Goal: Task Accomplishment & Management: Complete application form

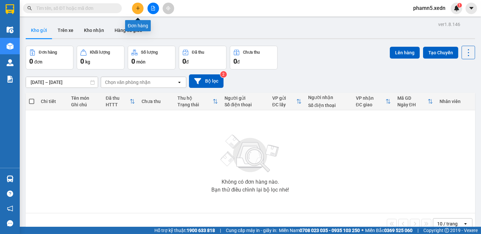
click at [137, 9] on icon "plus" at bounding box center [138, 8] width 5 height 5
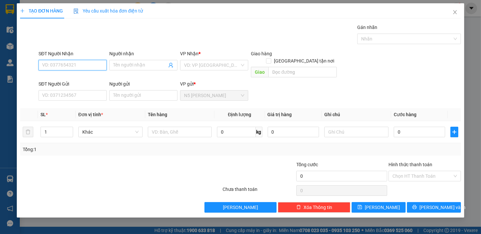
click at [66, 63] on input "SĐT Người Nhận" at bounding box center [73, 65] width 68 height 11
click at [57, 60] on input "SĐT Người Nhận" at bounding box center [73, 65] width 68 height 11
click at [43, 64] on input "SĐT Người Nhận" at bounding box center [73, 65] width 68 height 11
click at [67, 65] on input "SĐT Người Nhận" at bounding box center [73, 65] width 68 height 11
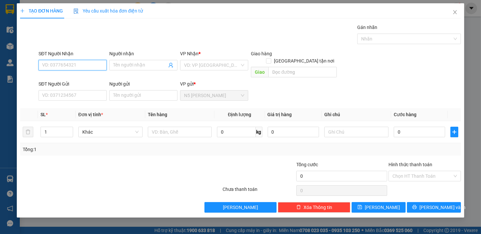
click at [67, 65] on input "SĐT Người Nhận" at bounding box center [73, 65] width 68 height 11
click at [454, 14] on icon "close" at bounding box center [455, 12] width 5 height 5
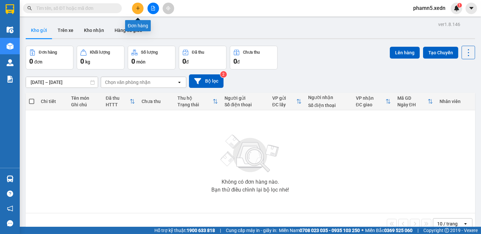
click at [138, 7] on icon "plus" at bounding box center [138, 8] width 0 height 4
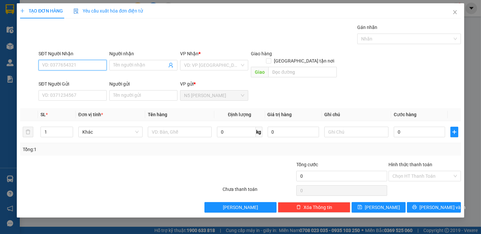
click at [80, 63] on input "SĐT Người Nhận" at bounding box center [73, 65] width 68 height 11
click at [126, 65] on input "Người nhận" at bounding box center [140, 65] width 54 height 7
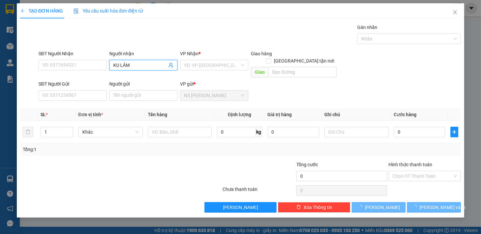
type input "KU LÂM"
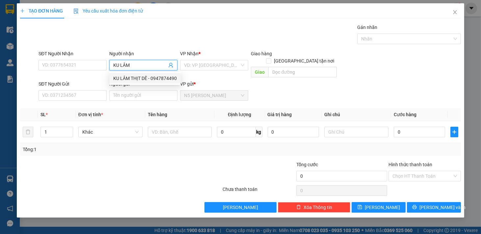
click at [131, 78] on div "KU LÂM THỊT DÊ - 0947874490" at bounding box center [145, 78] width 64 height 7
type input "0947874490"
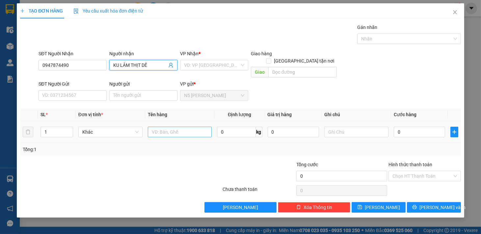
type input "KU LÂM THỊT DÊ"
click at [165, 127] on input "text" at bounding box center [180, 132] width 64 height 11
type input "1 XỐP"
click at [235, 63] on input "search" at bounding box center [212, 65] width 56 height 10
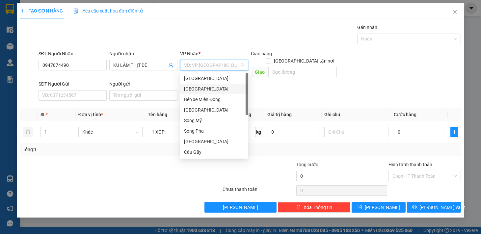
click at [200, 90] on div "[GEOGRAPHIC_DATA]" at bounding box center [214, 88] width 60 height 7
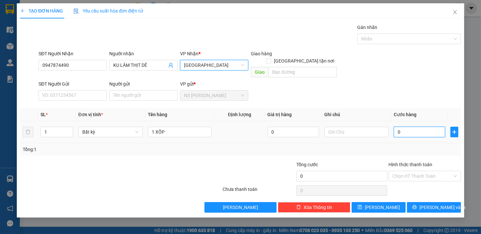
click at [409, 127] on input "0" at bounding box center [419, 132] width 51 height 11
type input "1"
type input "14"
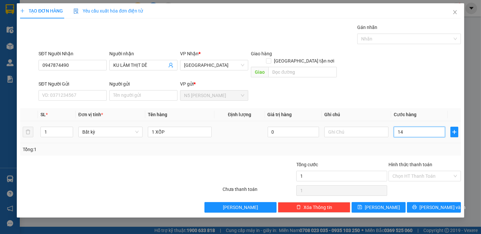
type input "14"
type input "140"
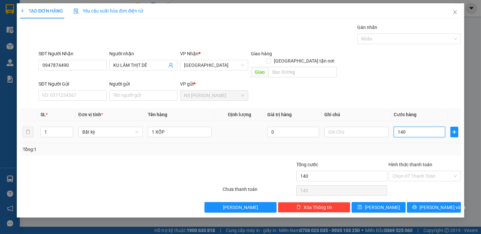
type input "1.400"
type input "140.000"
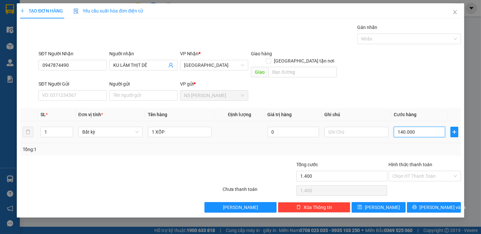
type input "140.000"
click at [423, 171] on input "Hình thức thanh toán" at bounding box center [423, 176] width 60 height 10
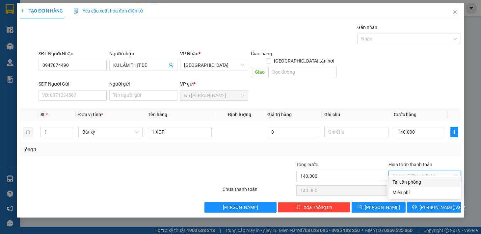
click at [414, 182] on div "Tại văn phòng" at bounding box center [425, 182] width 65 height 7
type input "0"
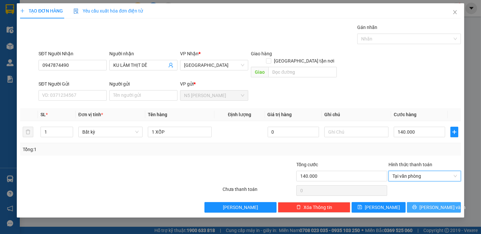
click at [417, 205] on icon "printer" at bounding box center [414, 207] width 4 height 4
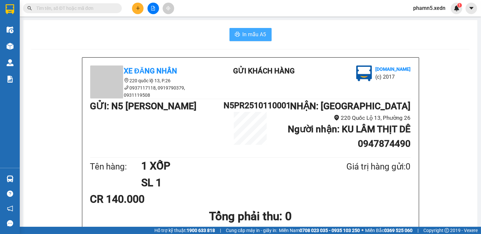
click at [255, 37] on span "In mẫu A5" at bounding box center [255, 34] width 24 height 8
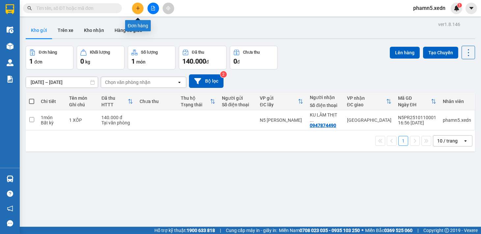
click at [140, 9] on icon "plus" at bounding box center [138, 8] width 5 height 5
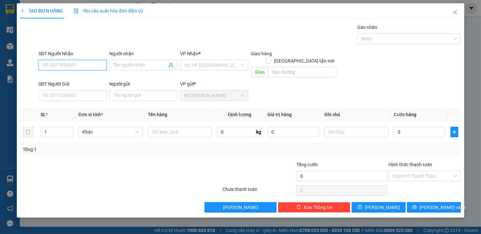
click at [80, 65] on input "SĐT Người Nhận" at bounding box center [73, 65] width 68 height 11
click at [80, 80] on div "0987051944 - [PERSON_NAME]" at bounding box center [74, 78] width 65 height 7
type input "0987051944"
type input "THU HƯƠNG"
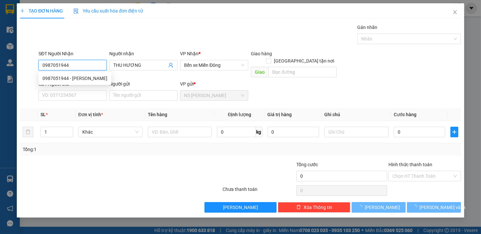
type input "50.000"
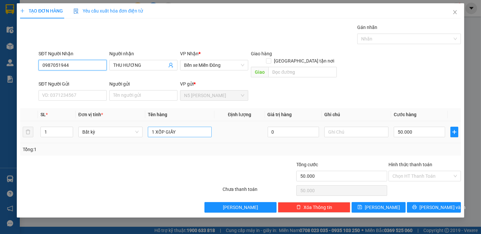
type input "0987051944"
click at [183, 127] on input "1 XỐP GIẤY" at bounding box center [180, 132] width 64 height 11
click at [163, 127] on input "1 XỐP GIẤY" at bounding box center [180, 132] width 64 height 11
click at [171, 127] on input "1 GIẤY" at bounding box center [180, 132] width 64 height 11
type input "1 GIẤY NHỎ"
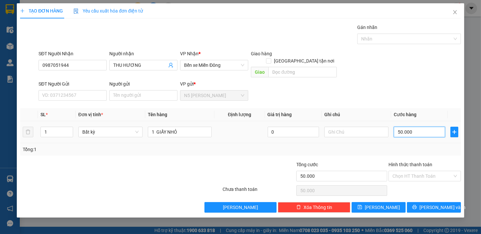
click at [433, 127] on input "50.000" at bounding box center [419, 132] width 51 height 11
type input "3"
type input "30"
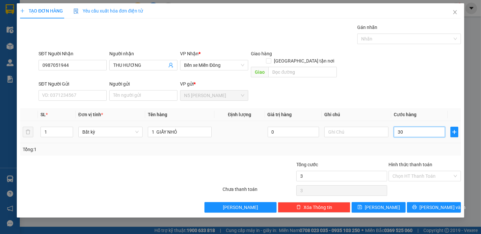
type input "30"
type input "300"
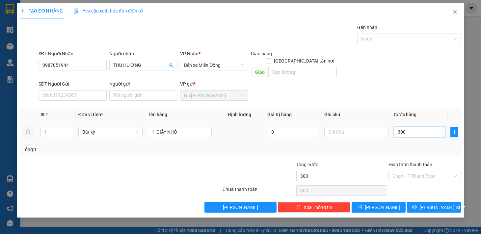
type input "3.000"
type input "30.000"
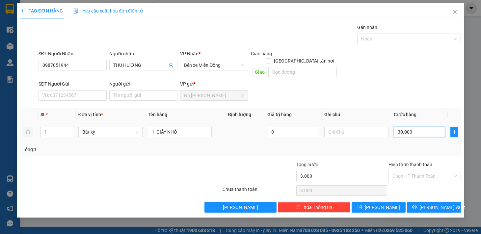
type input "30.000"
click at [435, 171] on input "Hình thức thanh toán" at bounding box center [423, 176] width 60 height 10
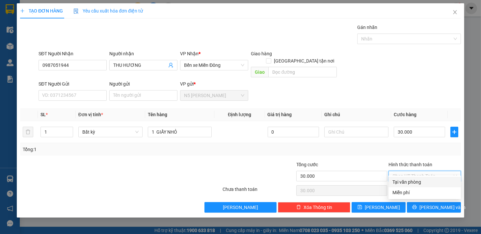
click at [416, 184] on div "Tại văn phòng" at bounding box center [425, 182] width 65 height 7
type input "0"
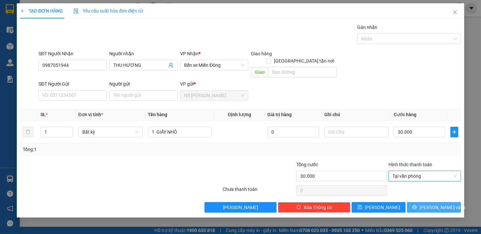
click at [435, 204] on span "[PERSON_NAME] và In" at bounding box center [443, 207] width 46 height 7
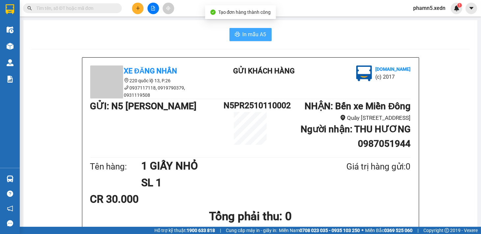
click at [249, 35] on span "In mẫu A5" at bounding box center [255, 34] width 24 height 8
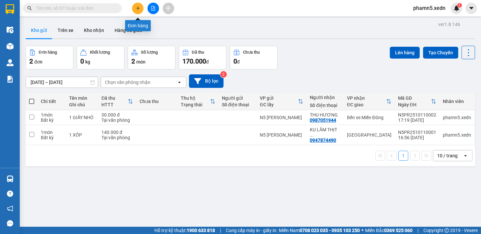
click at [140, 6] on button at bounding box center [138, 9] width 12 height 12
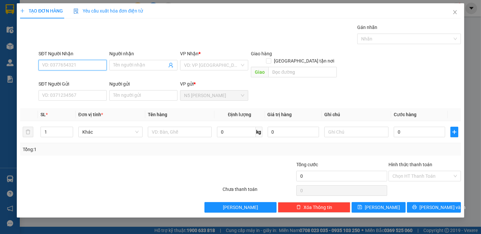
click at [59, 67] on input "SĐT Người Nhận" at bounding box center [73, 65] width 68 height 11
click at [59, 90] on div "0909304839 - sơn" at bounding box center [74, 88] width 65 height 7
type input "0909304839"
type input "sơn"
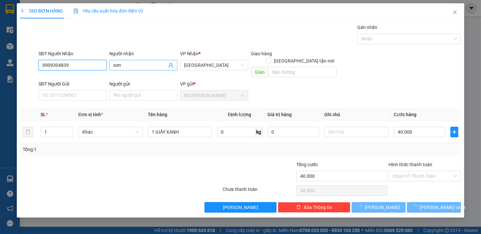
type input "40.000"
type input "0909304839"
click at [133, 63] on input "sơn" at bounding box center [140, 65] width 54 height 7
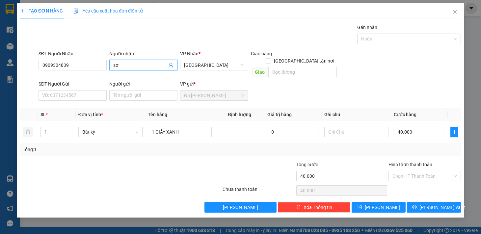
type input "s"
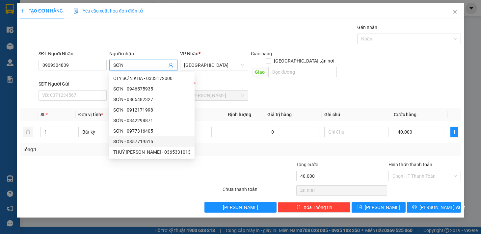
type input "SƠN"
click at [256, 147] on div "Tổng: 1" at bounding box center [240, 149] width 441 height 13
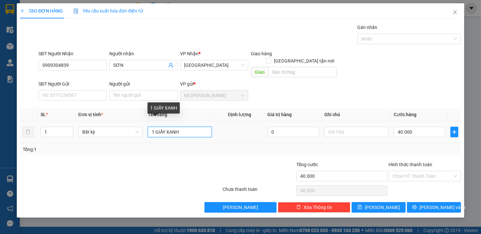
click at [203, 127] on input "1 GIẤY XANH" at bounding box center [180, 132] width 64 height 11
type input "1 XỐP"
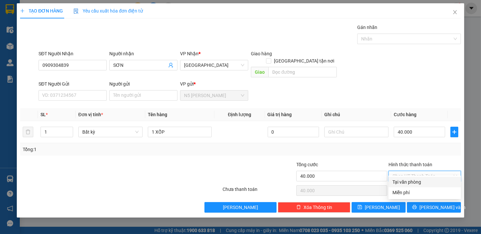
click at [410, 171] on input "Hình thức thanh toán" at bounding box center [423, 176] width 60 height 10
click at [407, 180] on div "Tại văn phòng" at bounding box center [425, 182] width 65 height 7
type input "0"
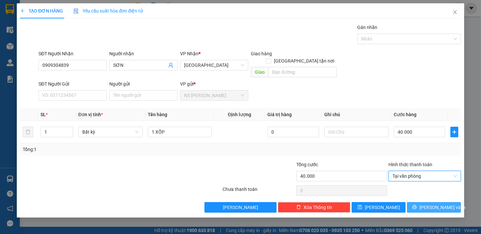
click at [419, 202] on button "[PERSON_NAME] và In" at bounding box center [434, 207] width 54 height 11
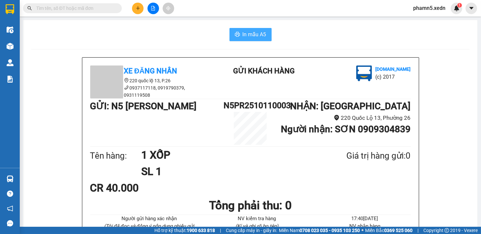
click at [253, 39] on button "In mẫu A5" at bounding box center [251, 34] width 42 height 13
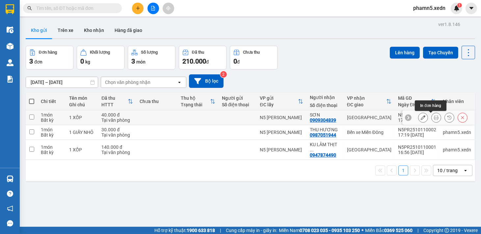
click at [434, 118] on icon at bounding box center [436, 117] width 5 height 5
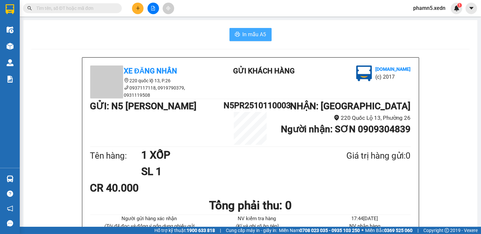
click at [260, 32] on span "In mẫu A5" at bounding box center [255, 34] width 24 height 8
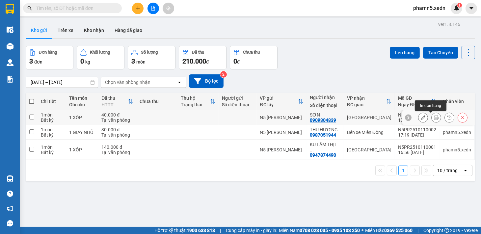
click at [434, 120] on icon at bounding box center [436, 117] width 5 height 5
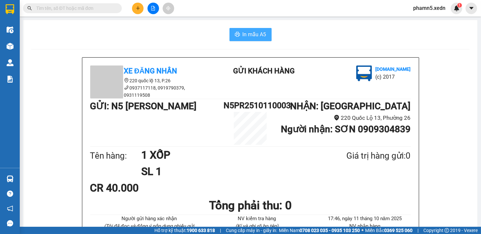
click at [253, 34] on span "In mẫu A5" at bounding box center [255, 34] width 24 height 8
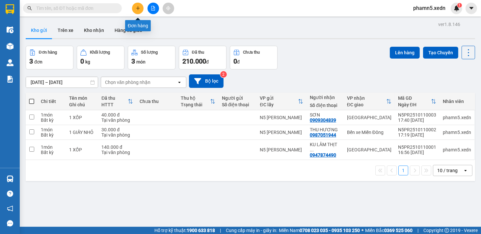
click at [139, 6] on icon "plus" at bounding box center [138, 8] width 5 height 5
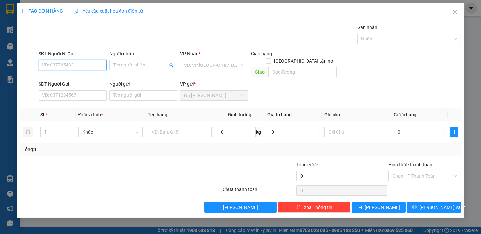
click at [70, 64] on input "SĐT Người Nhận" at bounding box center [73, 65] width 68 height 11
click at [57, 75] on div "0898939017 - [PERSON_NAME]" at bounding box center [74, 78] width 65 height 7
type input "0898939017"
type input "VŨ"
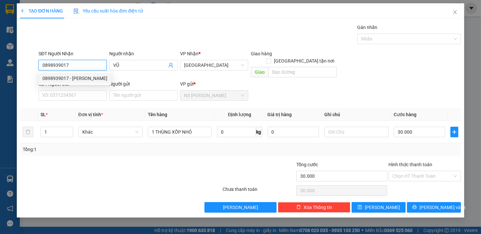
type input "30.000"
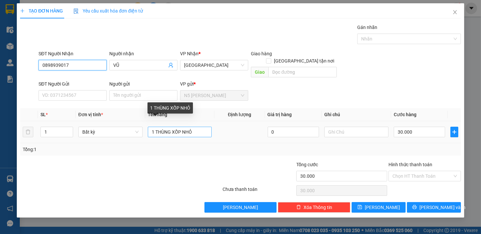
type input "0898939017"
click at [182, 127] on input "1 THÙNG XỐP NHỎ" at bounding box center [180, 132] width 64 height 11
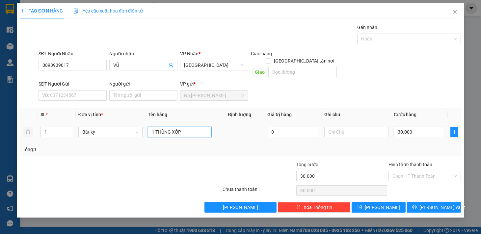
type input "1 THÙNG XỐP"
click at [413, 127] on input "30.000" at bounding box center [419, 132] width 51 height 11
type input "5"
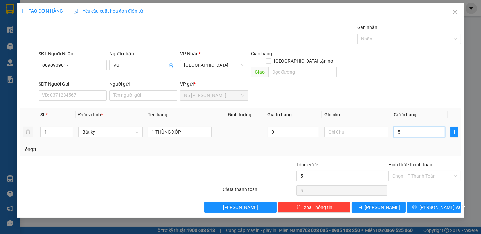
type input "50"
type input "500"
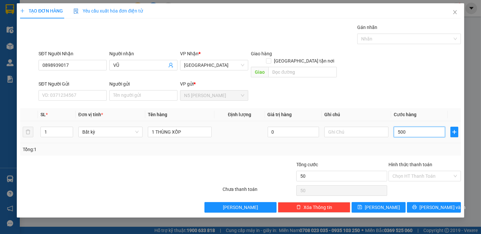
type input "500"
type input "50.000"
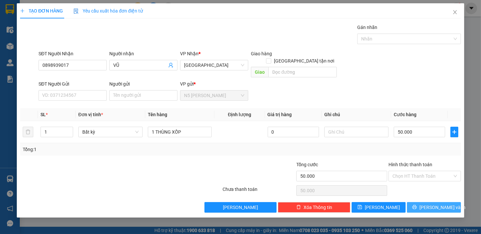
click at [420, 202] on button "[PERSON_NAME] và In" at bounding box center [434, 207] width 54 height 11
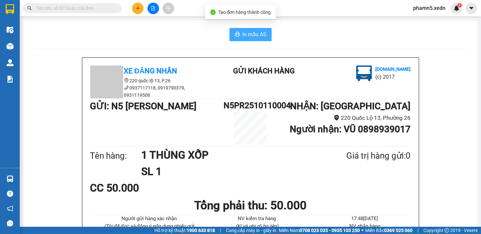
click at [250, 28] on button "In mẫu A5" at bounding box center [251, 34] width 42 height 13
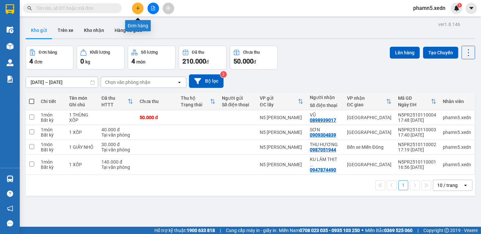
click at [137, 9] on icon "plus" at bounding box center [138, 8] width 5 height 5
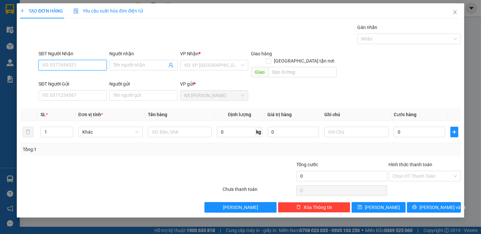
click at [60, 68] on input "SĐT Người Nhận" at bounding box center [73, 65] width 68 height 11
click at [60, 78] on div "0354299226 - HÀ" at bounding box center [72, 78] width 60 height 7
type input "0354299226"
type input "HÀ"
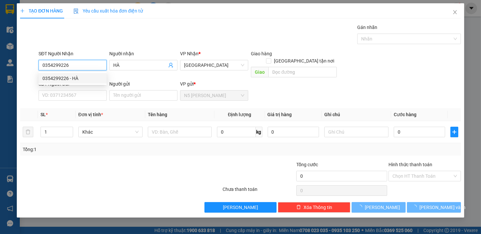
type input "50.000"
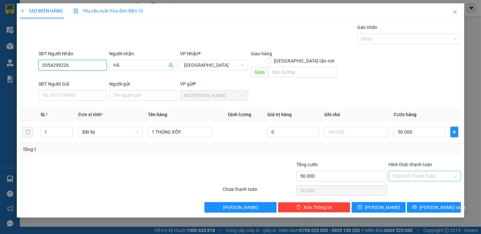
type input "0354299226"
click at [438, 171] on input "Hình thức thanh toán" at bounding box center [423, 176] width 60 height 10
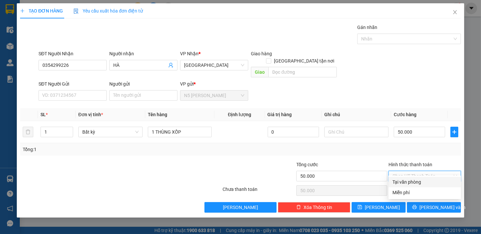
click at [422, 181] on div "Tại văn phòng" at bounding box center [425, 182] width 65 height 7
type input "0"
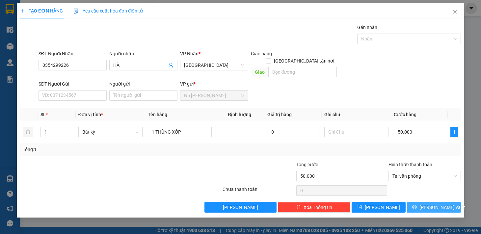
click at [425, 202] on button "[PERSON_NAME] và In" at bounding box center [434, 207] width 54 height 11
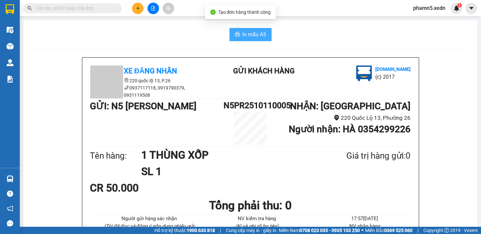
click at [253, 37] on span "In mẫu A5" at bounding box center [255, 34] width 24 height 8
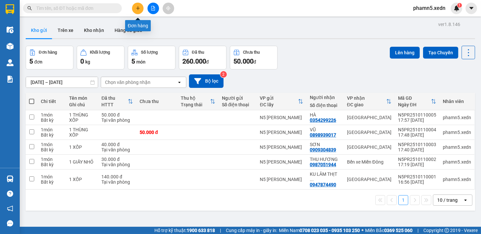
click at [138, 8] on icon "plus" at bounding box center [138, 8] width 4 height 0
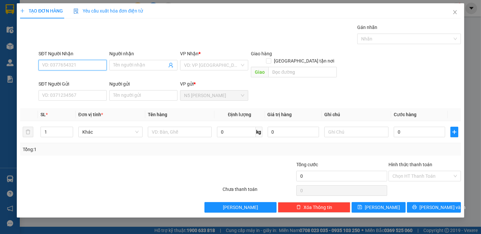
click at [65, 64] on input "SĐT Người Nhận" at bounding box center [73, 65] width 68 height 11
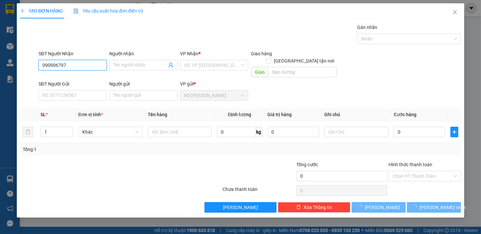
type input "0909067976"
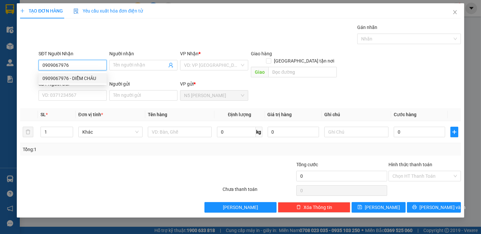
click at [83, 80] on div "0909067976 - DIỄM CHÂU" at bounding box center [72, 78] width 60 height 7
type input "DIỄM CHÂU"
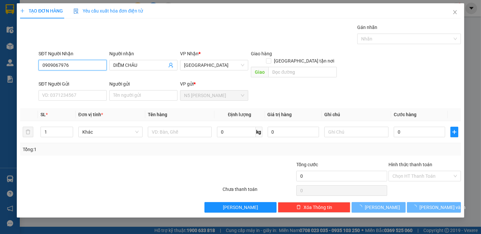
type input "60.000"
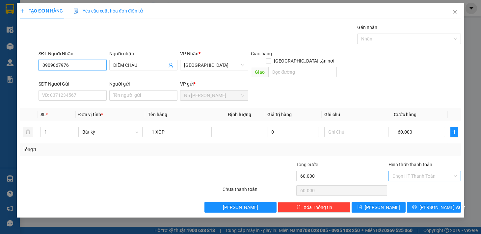
type input "0909067976"
click at [449, 171] on input "Hình thức thanh toán" at bounding box center [423, 176] width 60 height 10
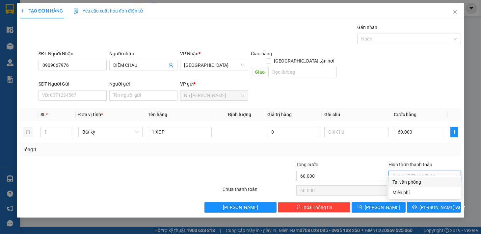
click at [419, 183] on div "Tại văn phòng" at bounding box center [425, 182] width 65 height 7
type input "0"
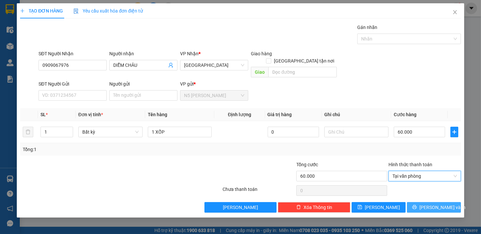
click at [427, 202] on button "[PERSON_NAME] và In" at bounding box center [434, 207] width 54 height 11
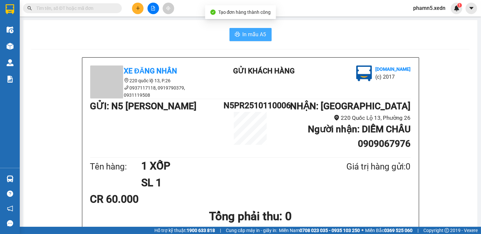
click at [258, 30] on button "In mẫu A5" at bounding box center [251, 34] width 42 height 13
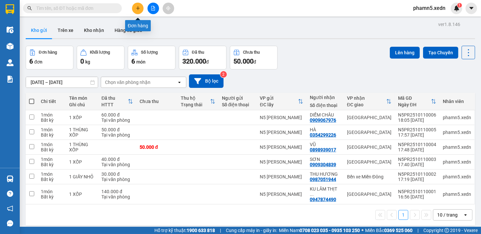
click at [137, 9] on icon "plus" at bounding box center [138, 8] width 5 height 5
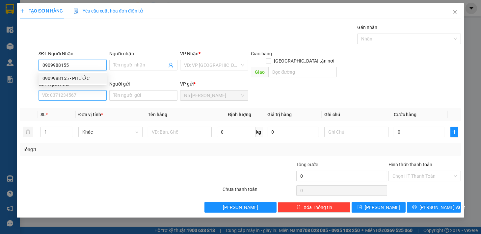
type input "0909988155"
click at [74, 90] on input "SĐT Người Gửi" at bounding box center [73, 95] width 68 height 11
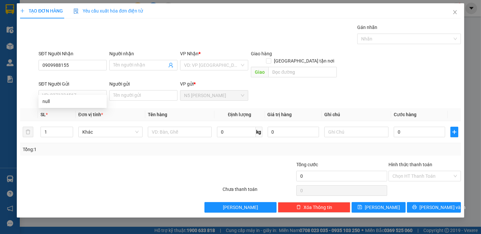
click at [77, 80] on div "SĐT Người Gửi" at bounding box center [73, 83] width 68 height 7
click at [77, 90] on input "SĐT Người Gửi" at bounding box center [73, 95] width 68 height 11
click at [140, 64] on input "Người nhận" at bounding box center [140, 65] width 54 height 7
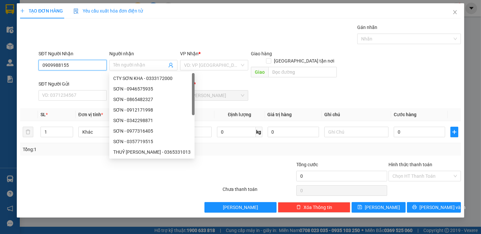
click at [70, 64] on input "0909988155" at bounding box center [73, 65] width 68 height 11
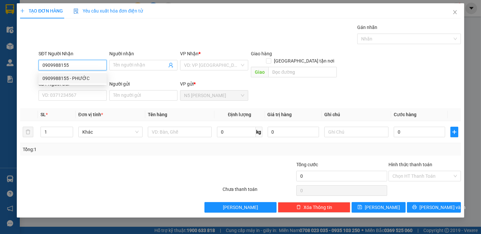
click at [66, 78] on div "0909988155 - PHƯỚC" at bounding box center [72, 78] width 60 height 7
type input "PHƯỚC"
type input "VLXD NHẬT NAM SƠN [GEOGRAPHIC_DATA]"
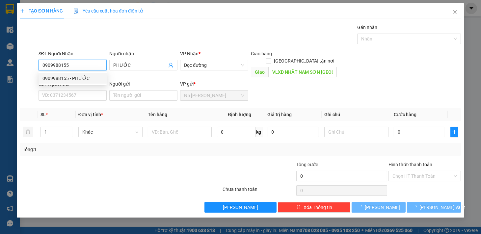
type input "30.000"
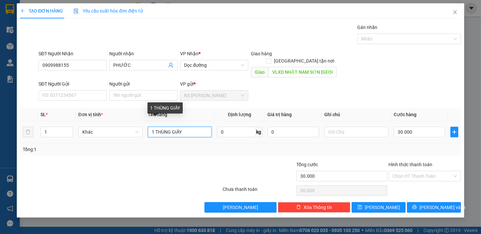
click at [193, 127] on input "1 THÙNG GIẤY" at bounding box center [180, 132] width 64 height 11
type input "1BAO NHỎ"
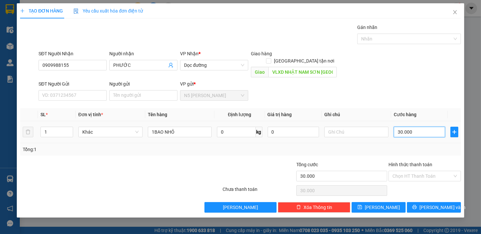
click at [432, 127] on input "30.000" at bounding box center [419, 132] width 51 height 11
type input "4"
type input "40"
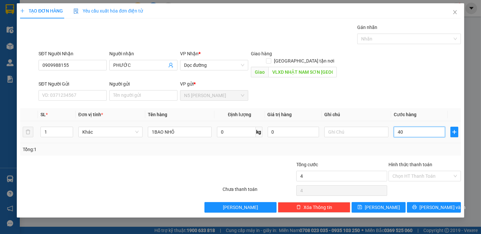
type input "40"
type input "400"
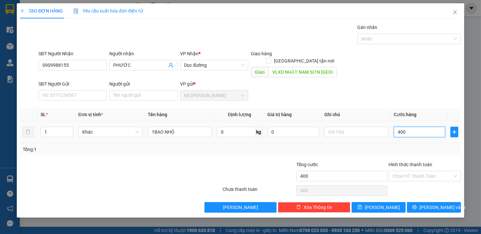
type input "4.000"
type input "40.000"
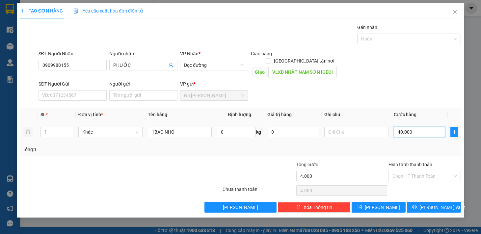
type input "40.000"
click at [433, 204] on span "[PERSON_NAME] và In" at bounding box center [443, 207] width 46 height 7
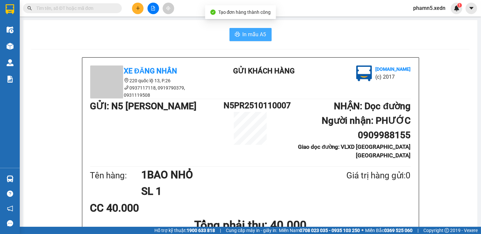
click at [245, 30] on button "In mẫu A5" at bounding box center [251, 34] width 42 height 13
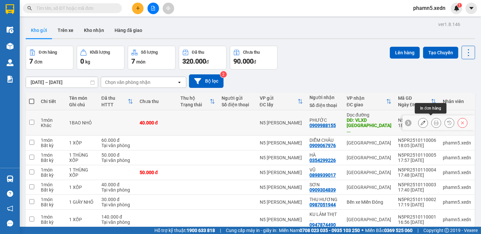
click at [434, 121] on icon at bounding box center [436, 123] width 5 height 5
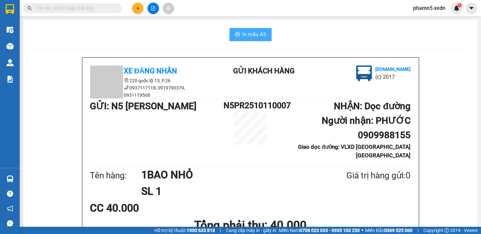
click at [256, 32] on span "In mẫu A5" at bounding box center [255, 34] width 24 height 8
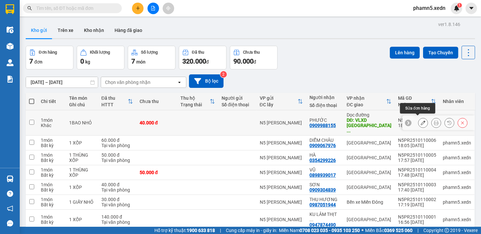
click at [421, 121] on icon at bounding box center [423, 123] width 5 height 5
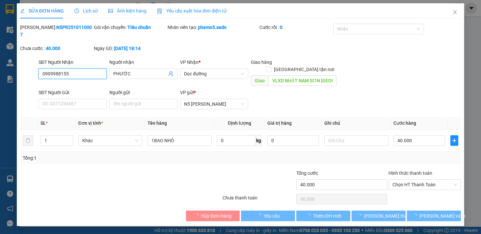
type input "0909988155"
type input "PHƯỚC"
type input "VLXD NHẬT NAM SƠN [GEOGRAPHIC_DATA]"
type input "40.000"
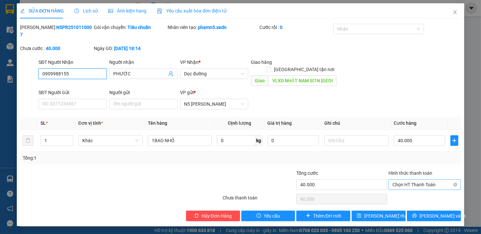
click at [433, 180] on span "Chọn HT Thanh Toán" at bounding box center [425, 185] width 65 height 10
click at [417, 183] on div "Tại văn phòng" at bounding box center [425, 183] width 65 height 7
type input "0"
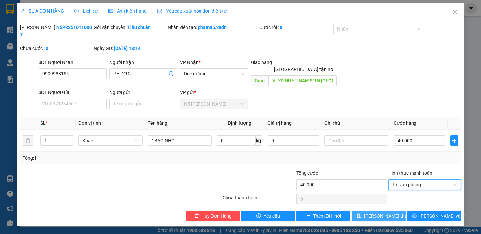
click at [377, 212] on span "[PERSON_NAME] thay đổi" at bounding box center [390, 215] width 53 height 7
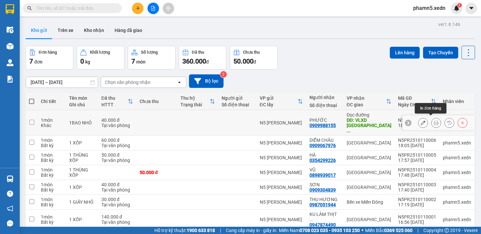
click at [434, 121] on icon at bounding box center [436, 123] width 5 height 5
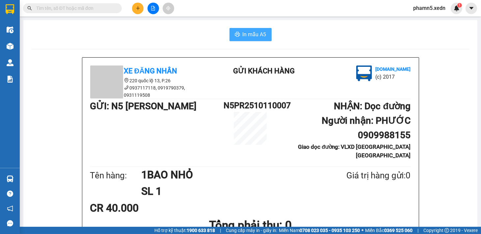
click at [252, 33] on span "In mẫu A5" at bounding box center [255, 34] width 24 height 8
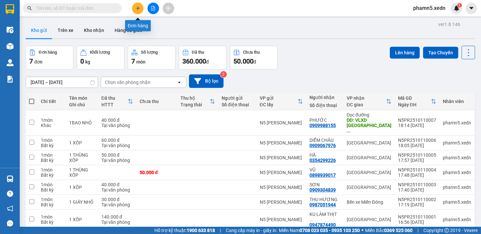
click at [137, 7] on icon "plus" at bounding box center [138, 8] width 5 height 5
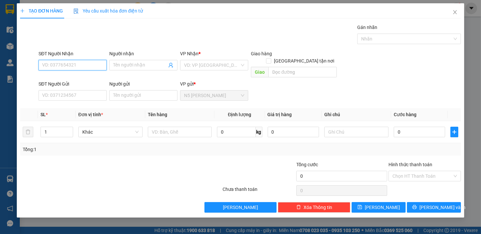
click at [70, 64] on input "SĐT Người Nhận" at bounding box center [73, 65] width 68 height 11
click at [86, 78] on div "0868947923 - [PERSON_NAME]" at bounding box center [74, 78] width 65 height 7
type input "0868947923"
type input "CÔ [PERSON_NAME]"
type input "ĐH NÔNG LÂM"
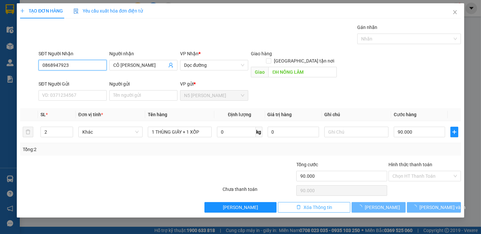
type input "90.000"
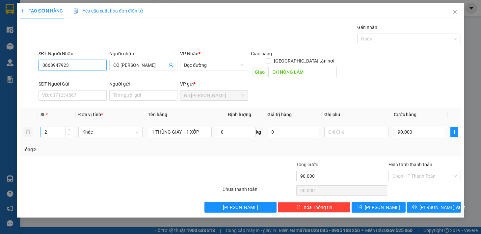
type input "0868947923"
click at [51, 127] on input "2" at bounding box center [57, 132] width 32 height 10
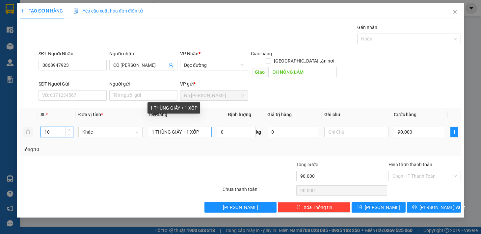
type input "10"
click at [150, 127] on input "1 THÙNG GIẤY + 1 XỐP" at bounding box center [180, 132] width 64 height 11
type input "0"
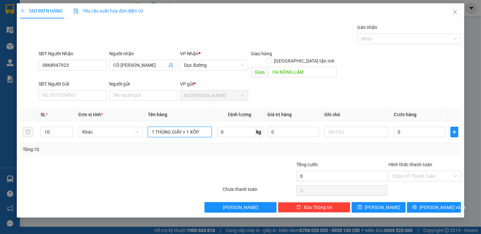
drag, startPoint x: 211, startPoint y: 137, endPoint x: 222, endPoint y: 136, distance: 11.2
click at [222, 136] on div "SL * Đơn vị tính * Tên hàng Định lượng Giá trị hàng Ghi chú Cước hàng 10 Khác 1…" at bounding box center [240, 131] width 441 height 47
type input "7 BAO TO + 3 BAO NHỎ"
click at [406, 127] on input "0" at bounding box center [419, 132] width 51 height 11
type input "4"
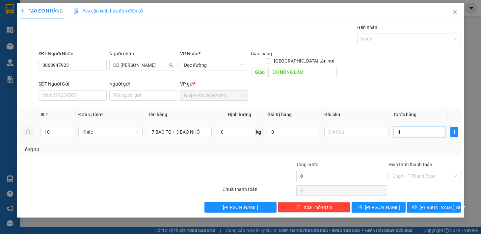
type input "4"
type input "44"
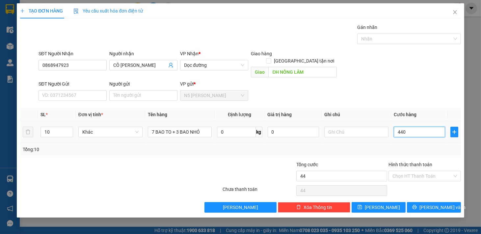
type input "4.400"
type input "44.000"
type input "440.000"
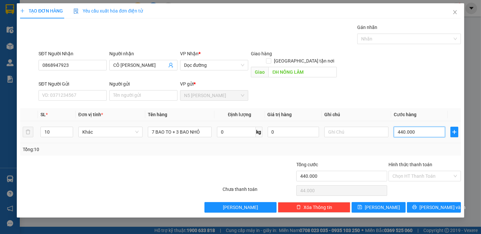
type input "440.000"
click at [414, 171] on input "Hình thức thanh toán" at bounding box center [423, 176] width 60 height 10
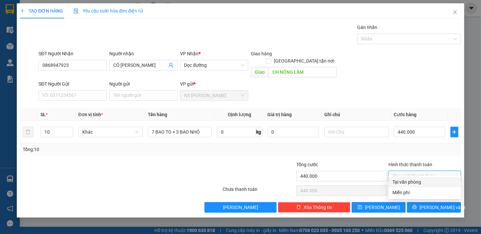
click at [410, 182] on div "Tại văn phòng" at bounding box center [425, 182] width 65 height 7
type input "0"
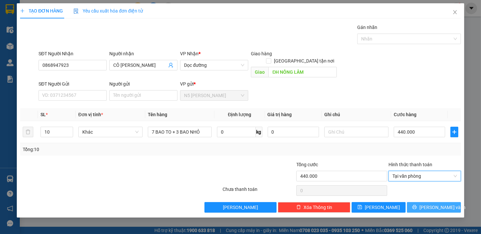
click at [430, 204] on span "[PERSON_NAME] và In" at bounding box center [443, 207] width 46 height 7
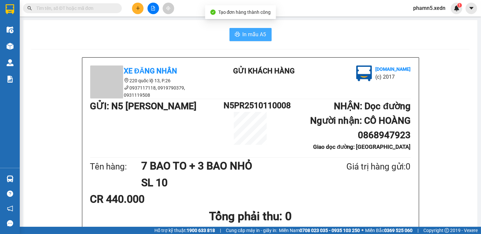
click at [243, 32] on span "In mẫu A5" at bounding box center [255, 34] width 24 height 8
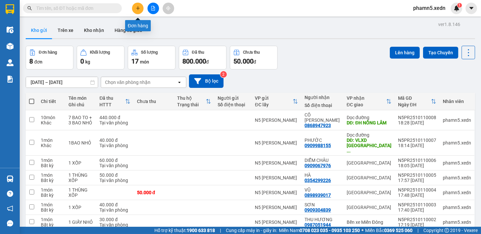
click at [139, 8] on icon "plus" at bounding box center [138, 8] width 4 height 0
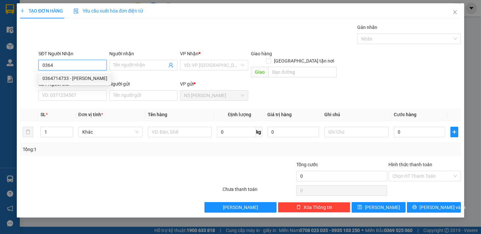
click at [92, 78] on div "0364714733 - [PERSON_NAME]" at bounding box center [74, 78] width 65 height 7
type input "0364714733"
type input "[PERSON_NAME]"
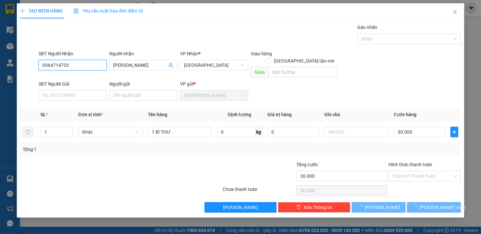
type input "30.000"
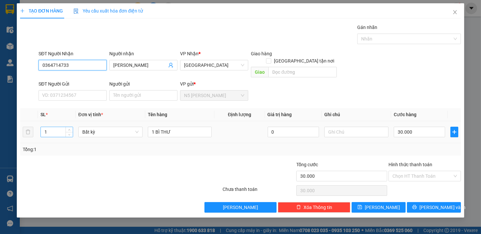
type input "0364714733"
click at [46, 127] on input "1" at bounding box center [57, 132] width 32 height 10
type input "1"
type input "2"
click at [183, 127] on input "1 BÌ THƯ" at bounding box center [180, 132] width 64 height 11
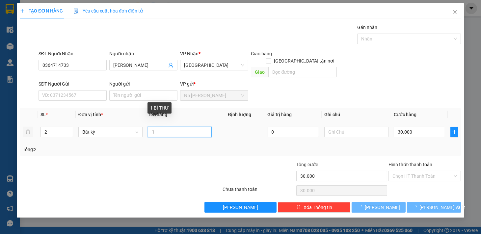
type input "1"
type input "0"
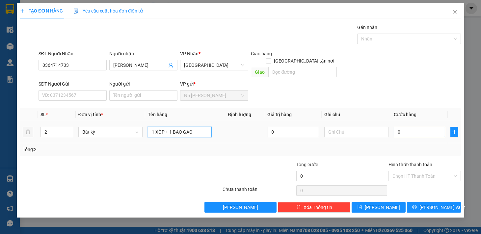
type input "1 XỐP + 1 BAO GẠO"
click at [416, 127] on input "0" at bounding box center [419, 132] width 51 height 11
type input "1"
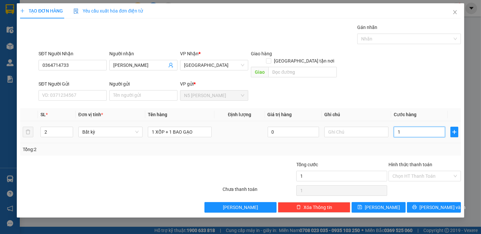
type input "11"
type input "110"
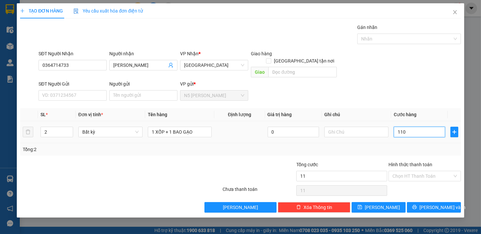
type input "110"
type input "1.100"
type input "11.000"
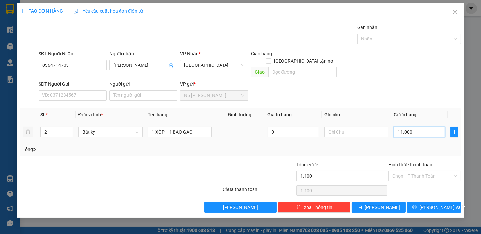
type input "11.000"
type input "110.000"
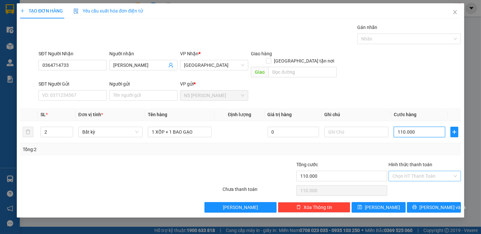
type input "110.000"
click at [416, 171] on input "Hình thức thanh toán" at bounding box center [423, 176] width 60 height 10
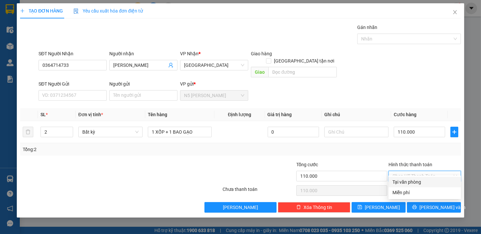
click at [412, 180] on div "Tại văn phòng" at bounding box center [425, 182] width 65 height 7
type input "0"
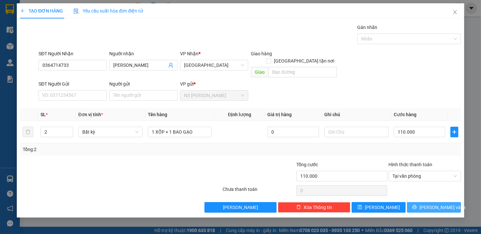
click at [417, 205] on icon "printer" at bounding box center [414, 207] width 5 height 5
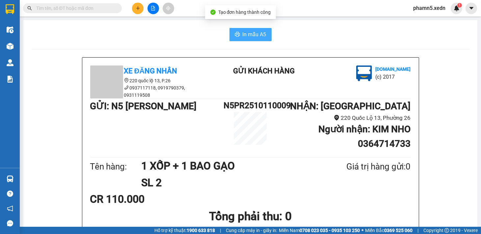
click at [259, 34] on span "In mẫu A5" at bounding box center [255, 34] width 24 height 8
